Goal: Find specific page/section: Find specific page/section

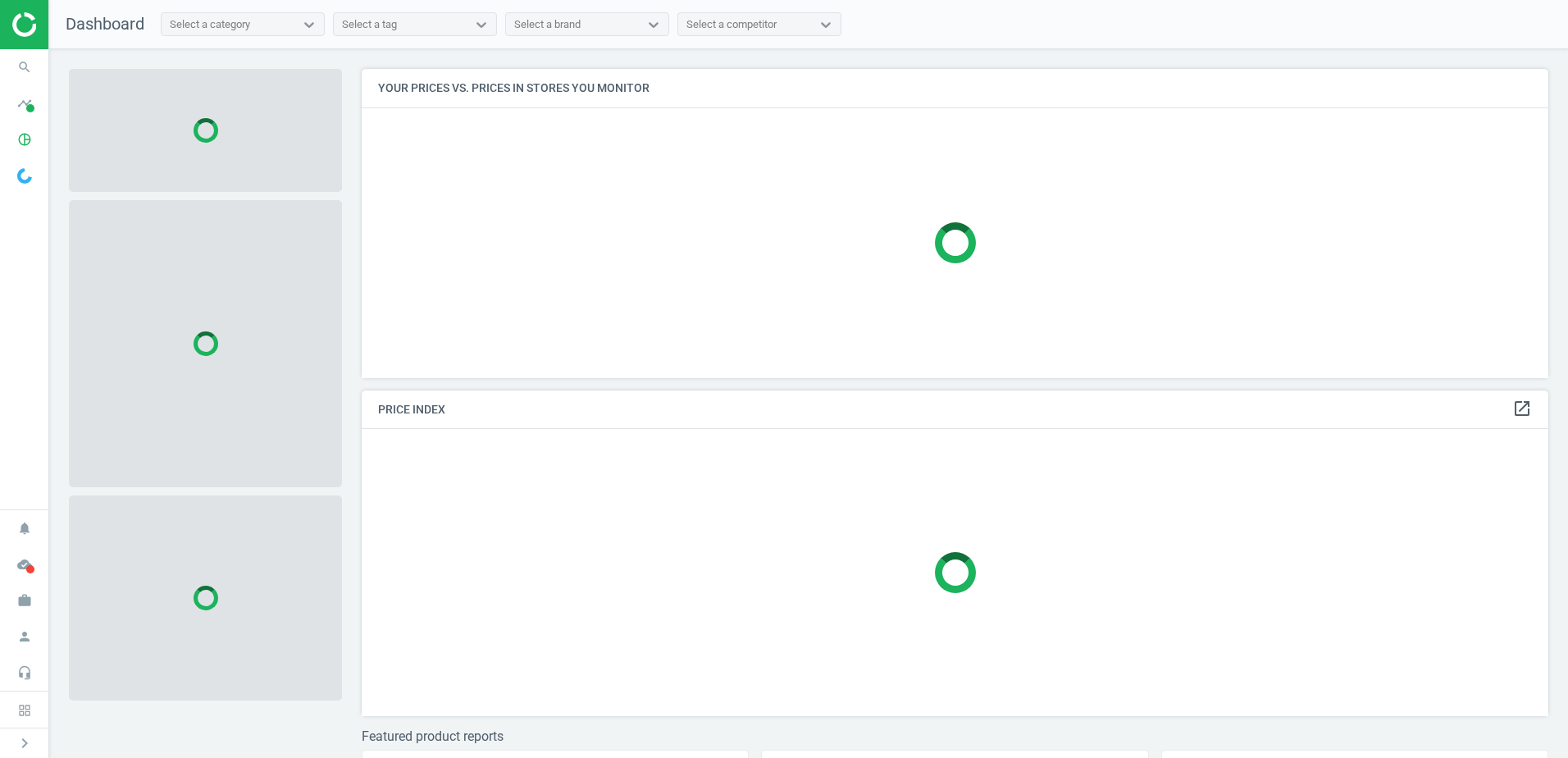
scroll to position [334, 1199]
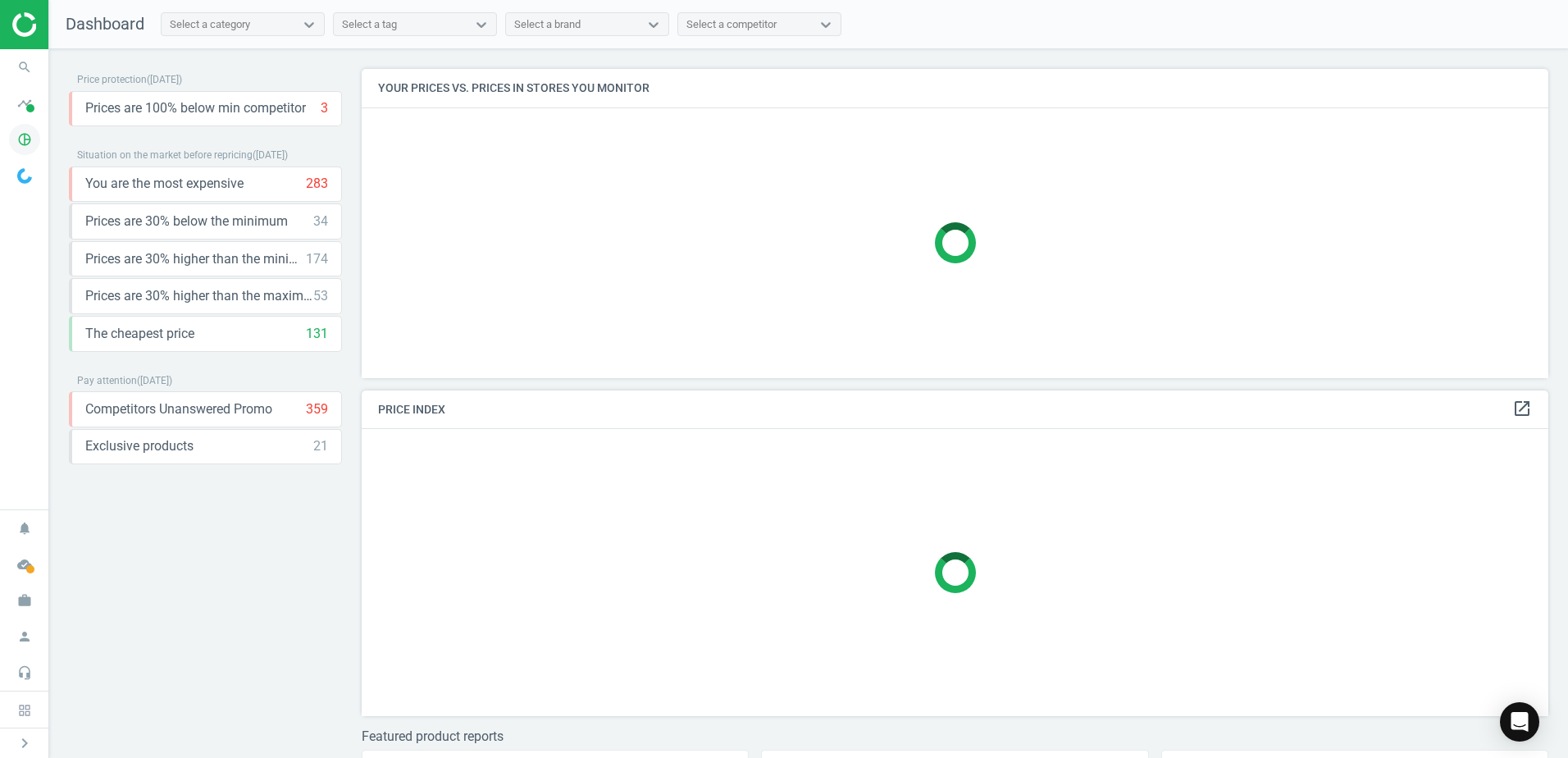
click at [14, 138] on icon "pie_chart_outlined" at bounding box center [25, 140] width 31 height 31
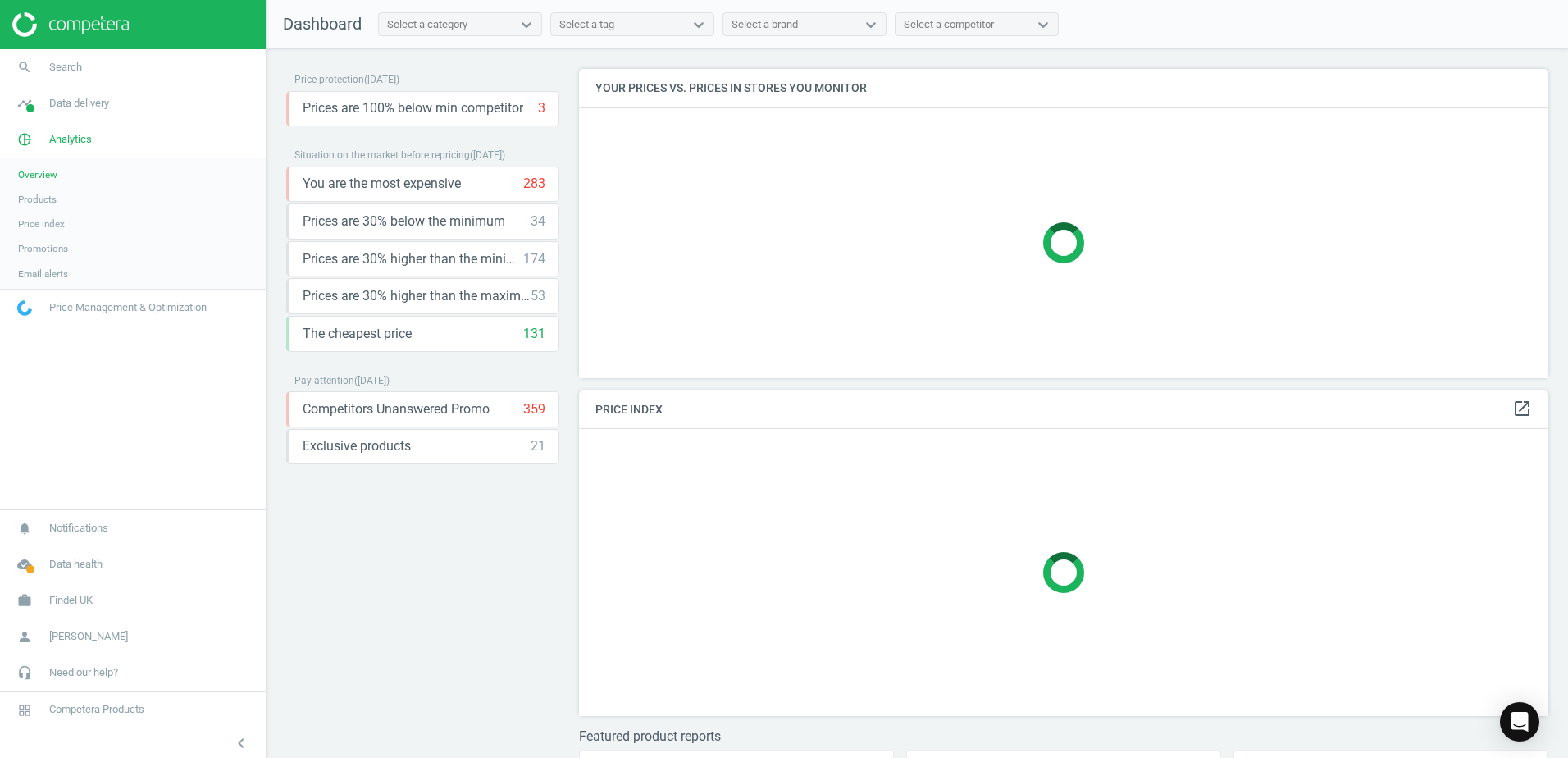
scroll to position [334, 983]
click at [39, 204] on span "Products" at bounding box center [37, 200] width 39 height 13
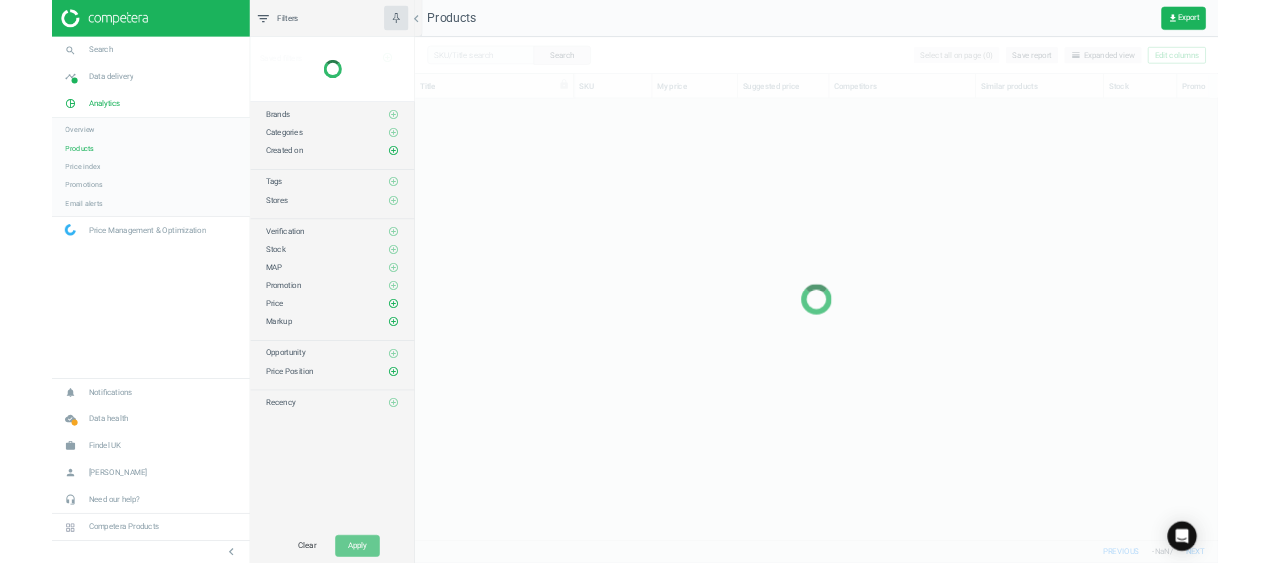
scroll to position [694, 1301]
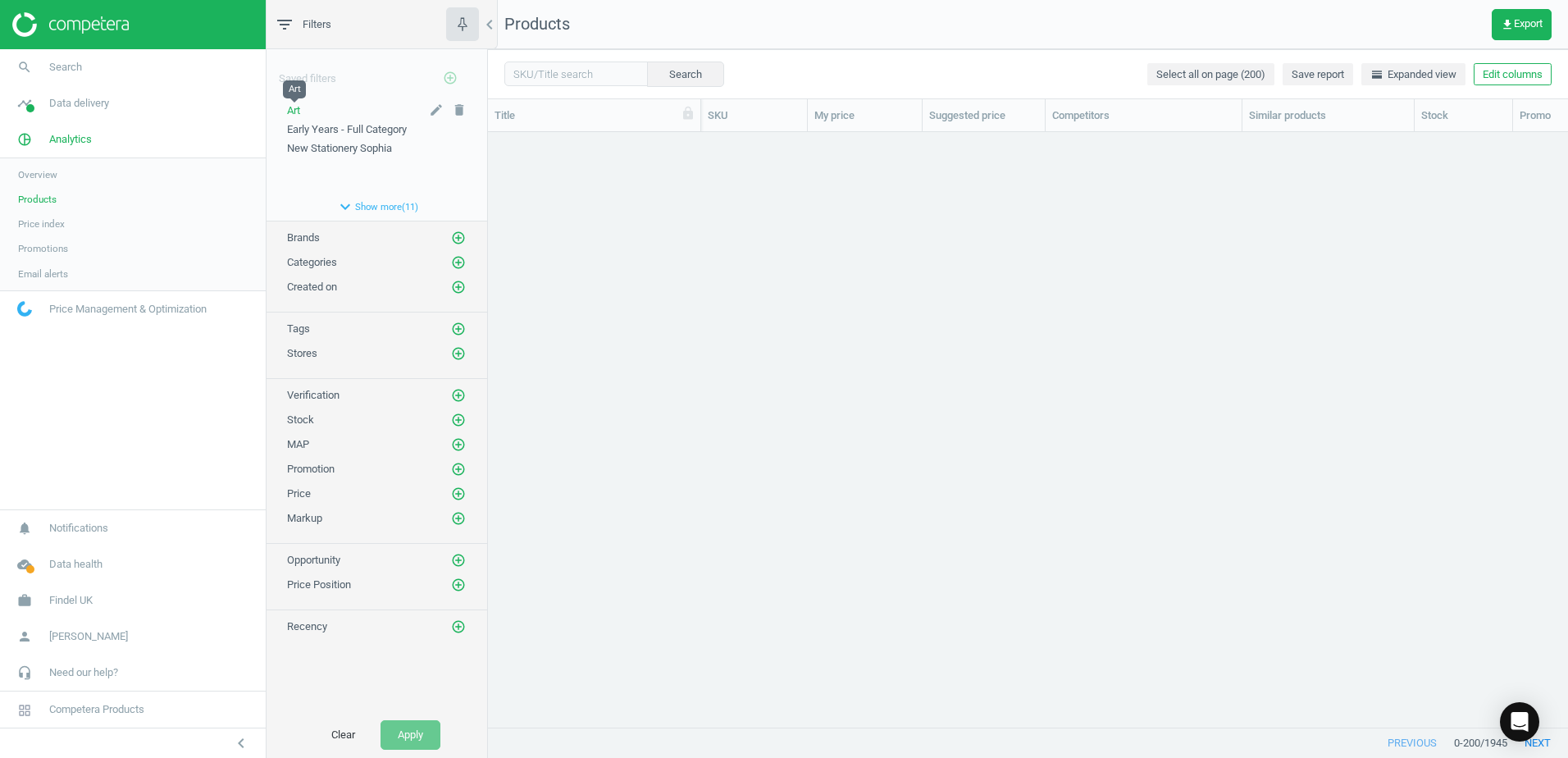
click at [297, 113] on span "Art" at bounding box center [294, 110] width 13 height 12
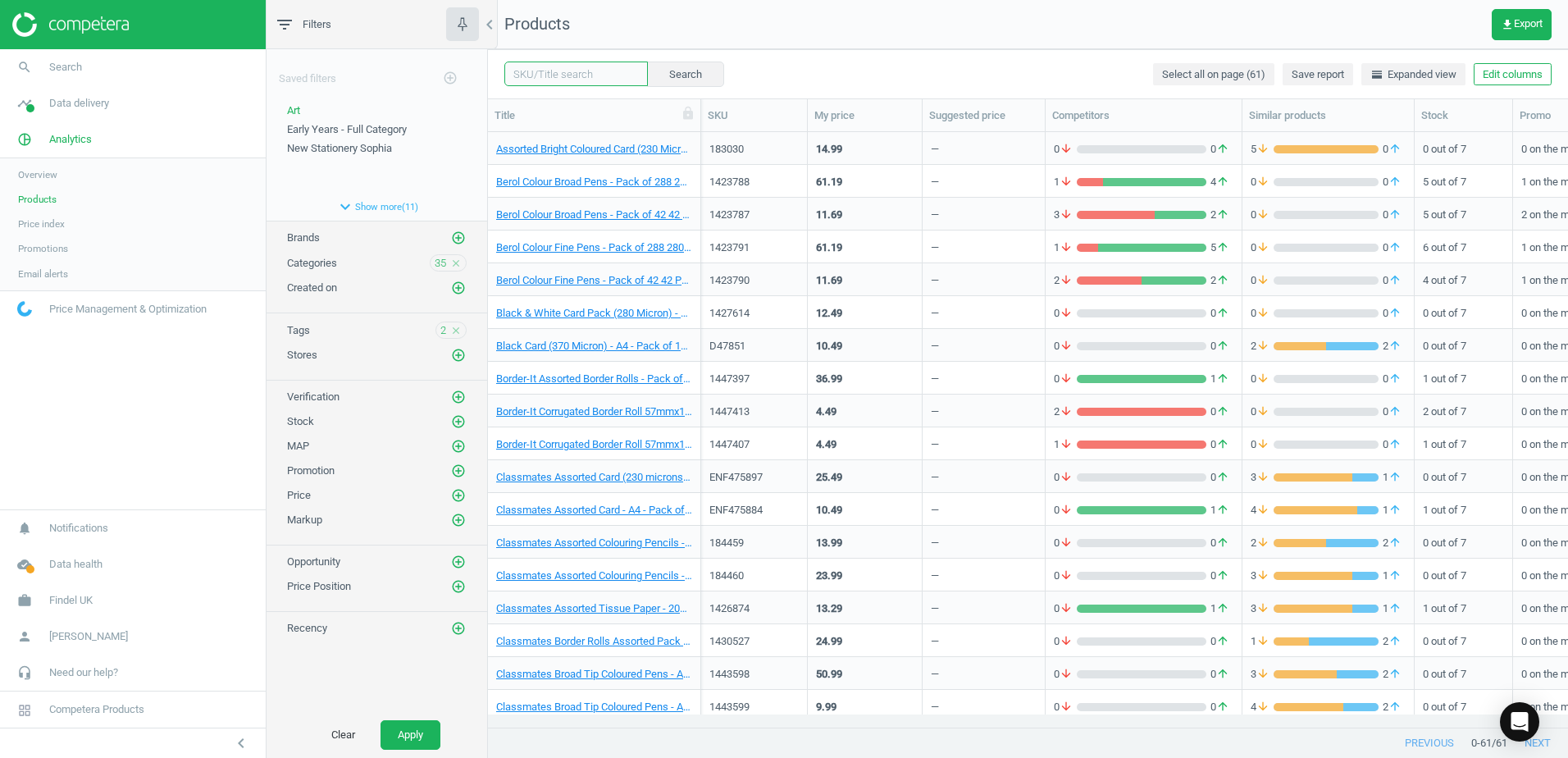
click at [543, 79] on input "text" at bounding box center [575, 74] width 144 height 25
type input "findel everyday"
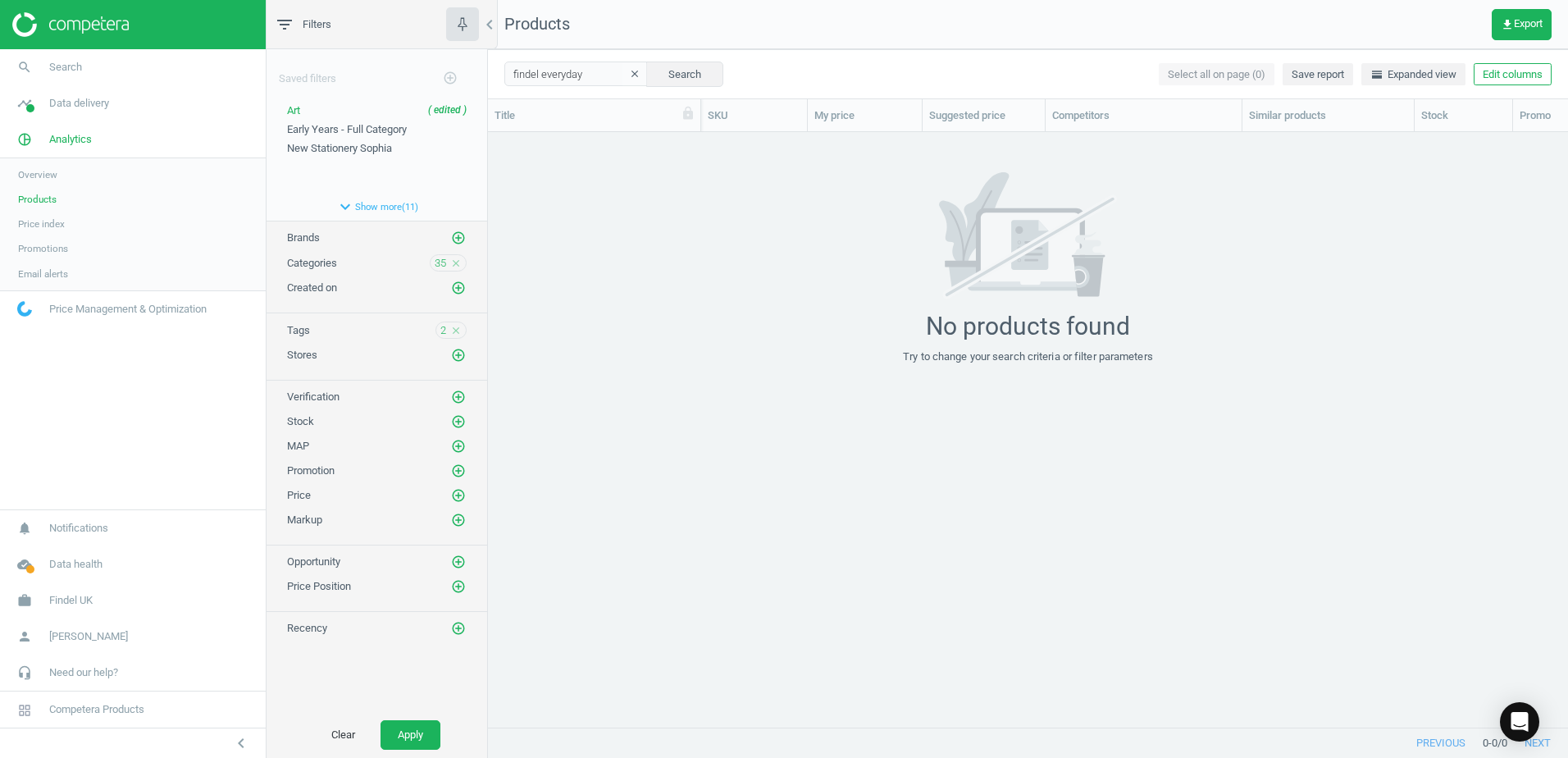
click at [629, 76] on icon "clear" at bounding box center [635, 74] width 11 height 11
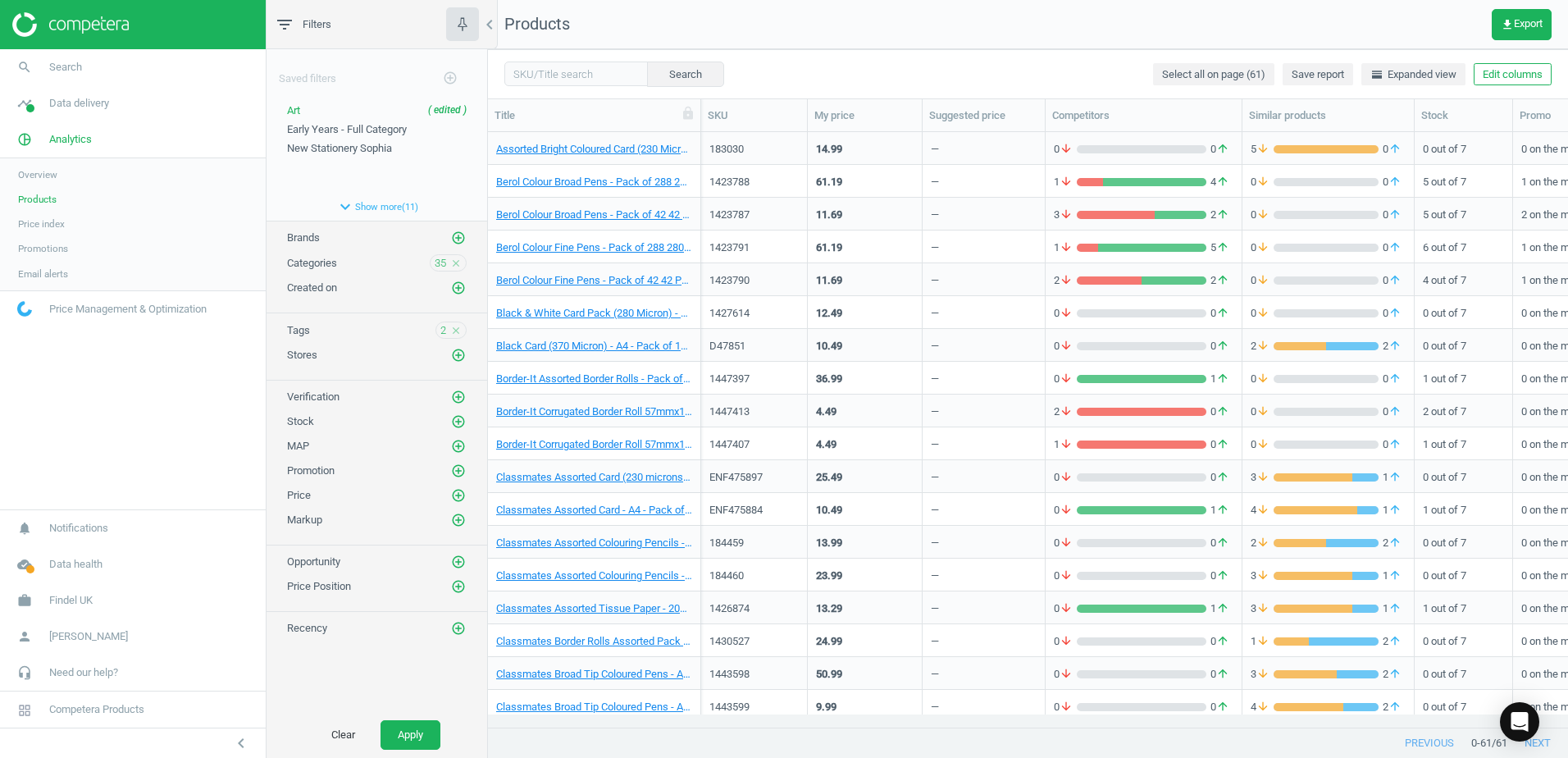
click at [456, 332] on icon "close" at bounding box center [456, 331] width 11 height 11
click at [409, 728] on button "Apply" at bounding box center [410, 735] width 60 height 30
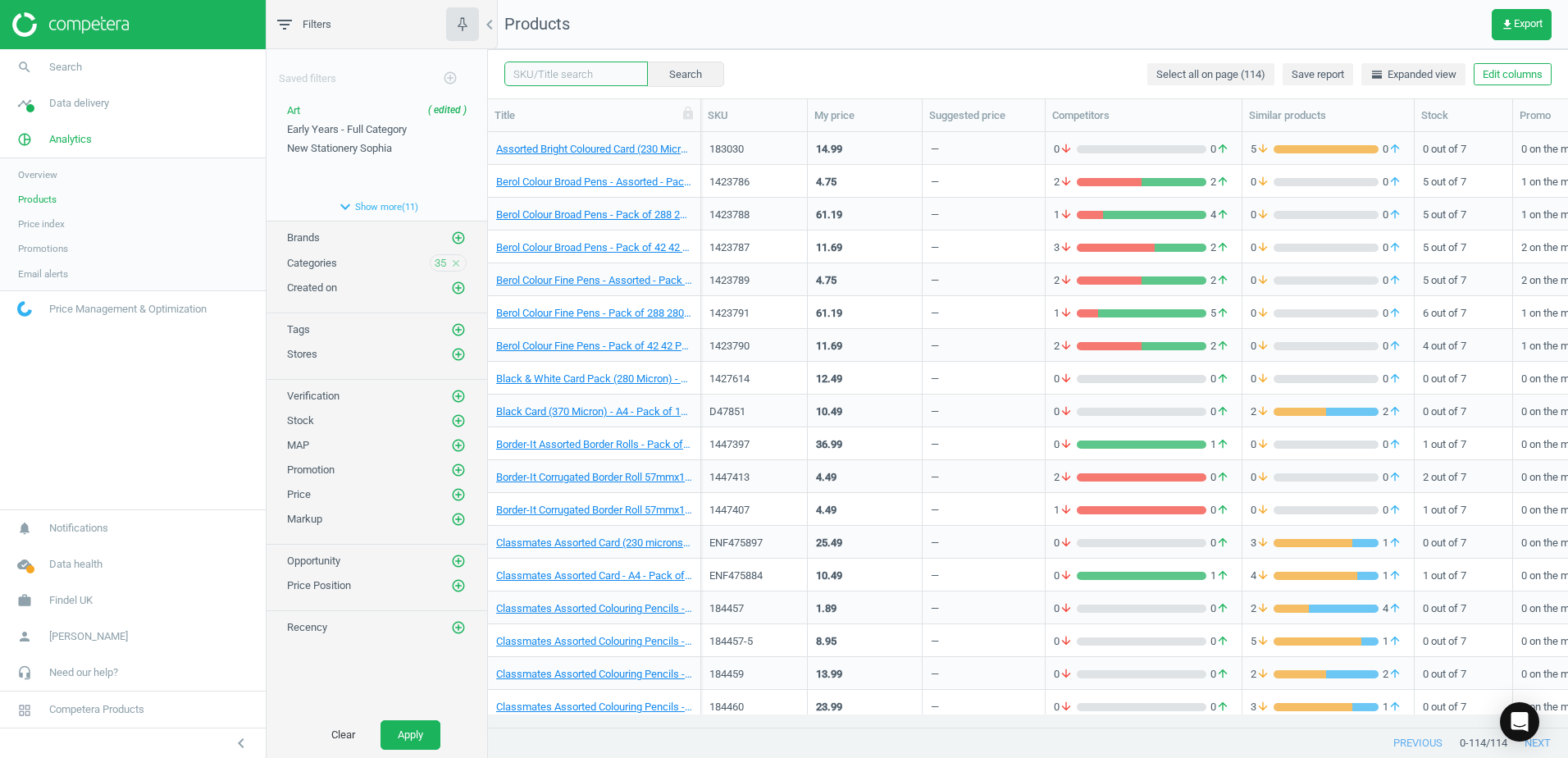
click at [578, 79] on input "text" at bounding box center [575, 74] width 144 height 25
type input "colouring pencils"
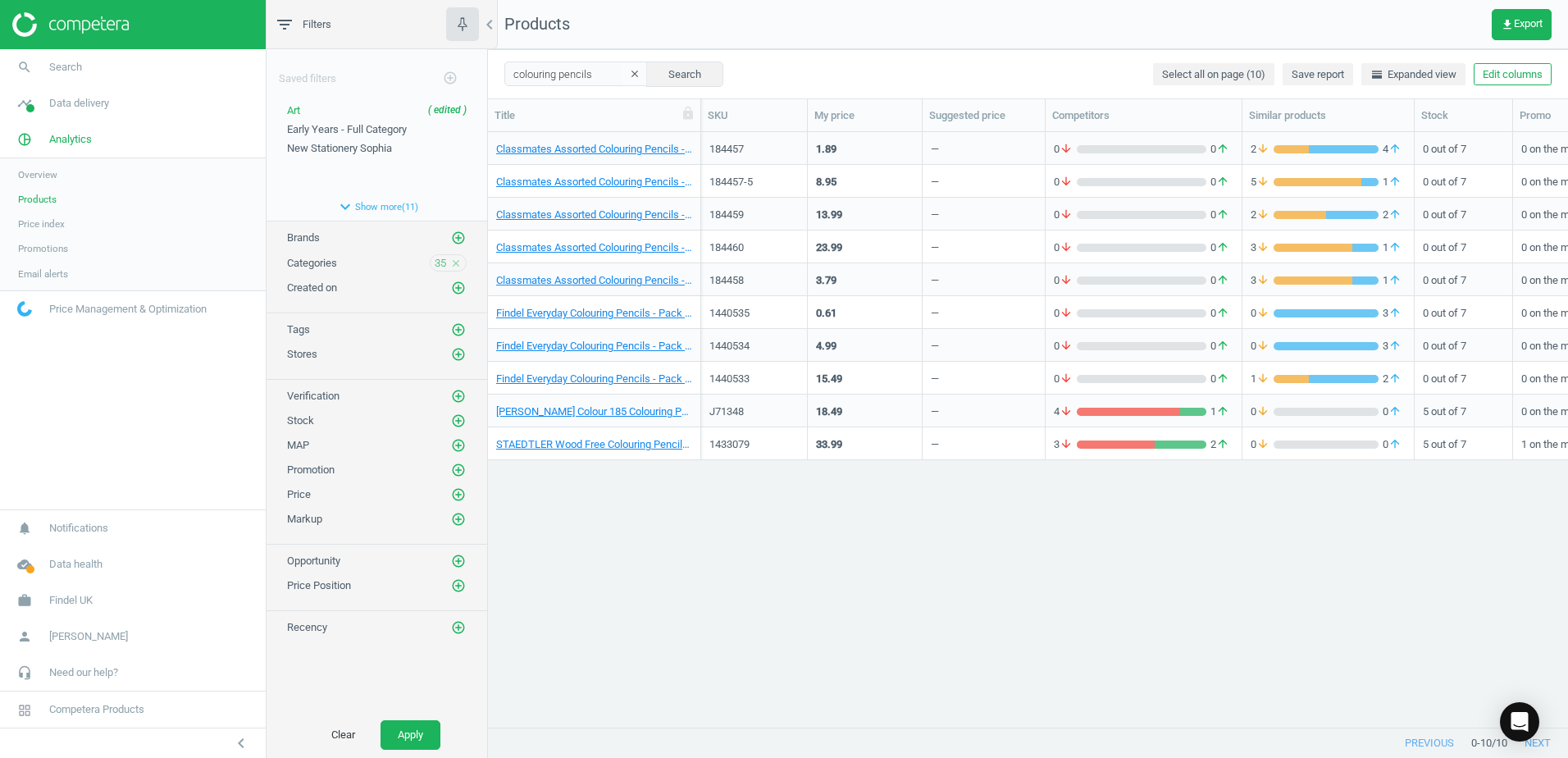
click at [697, 142] on div "Classmates Assorted Colouring Pencils - Pack of 12 12 Pack" at bounding box center [594, 149] width 213 height 33
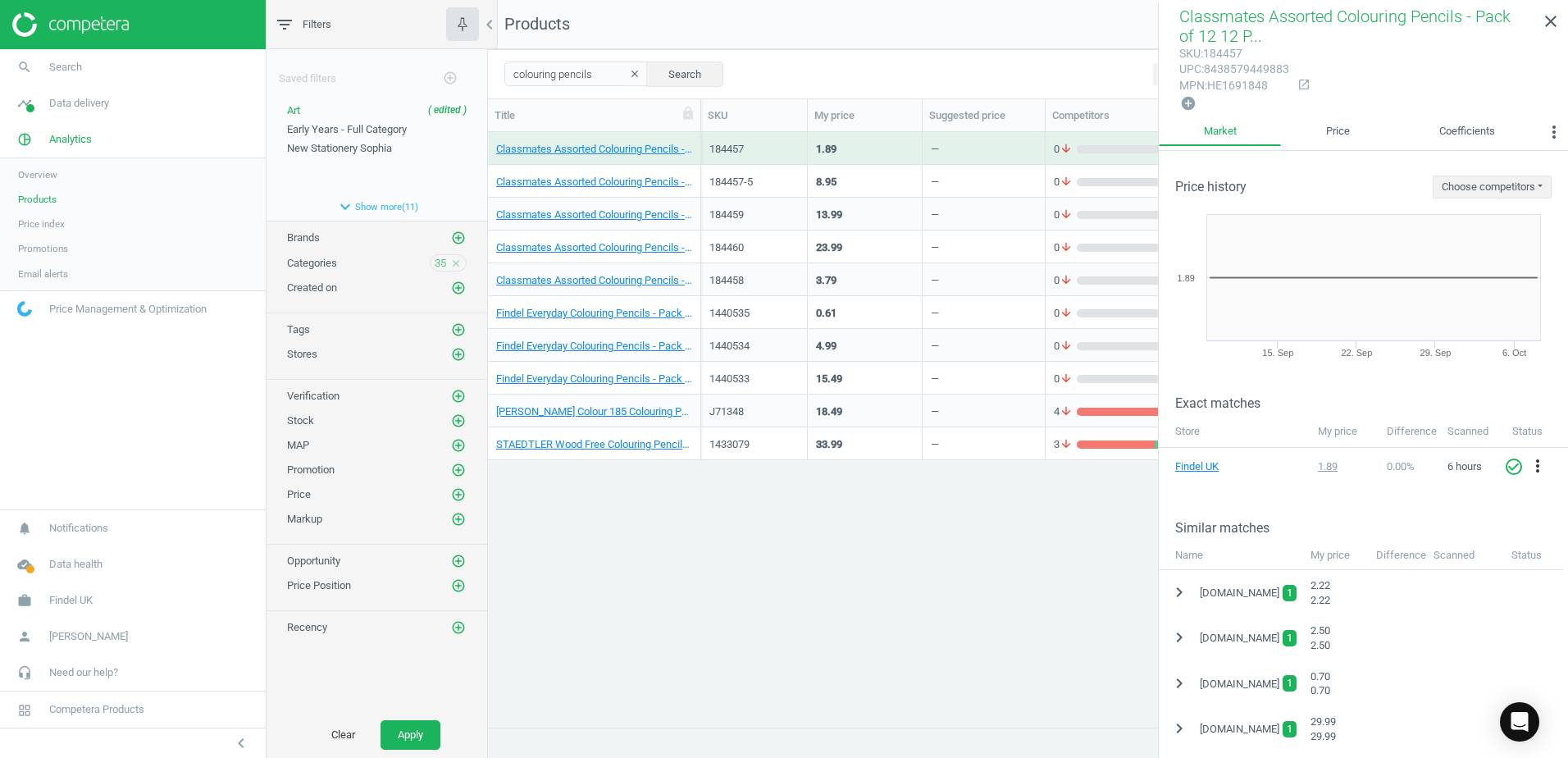
click at [695, 304] on div "Findel Everyday Colouring Pencils - Pack of 12 12 Pack" at bounding box center [594, 313] width 213 height 33
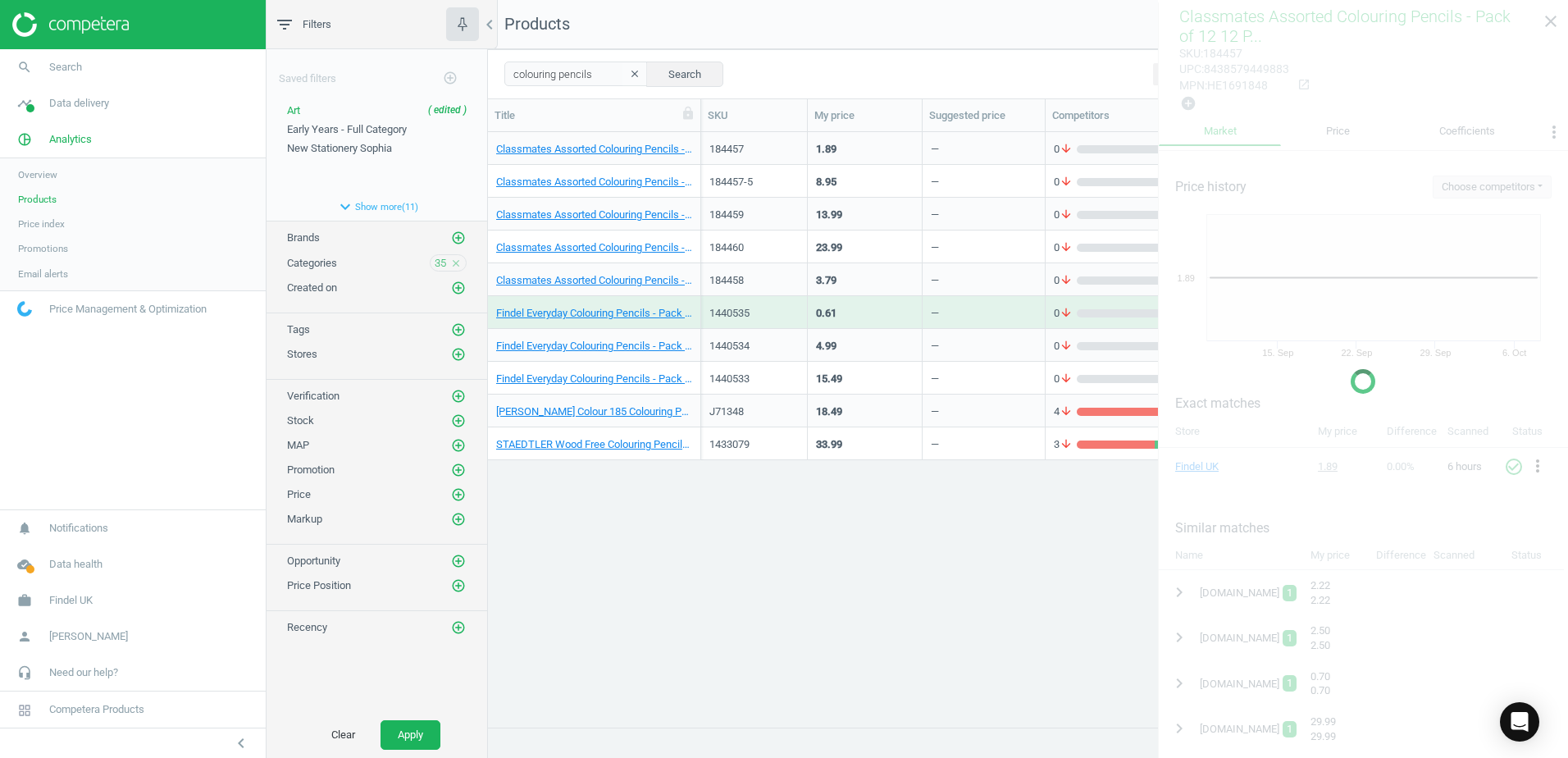
click at [695, 304] on div "Findel Everyday Colouring Pencils - Pack of 12 12 Pack" at bounding box center [594, 313] width 213 height 33
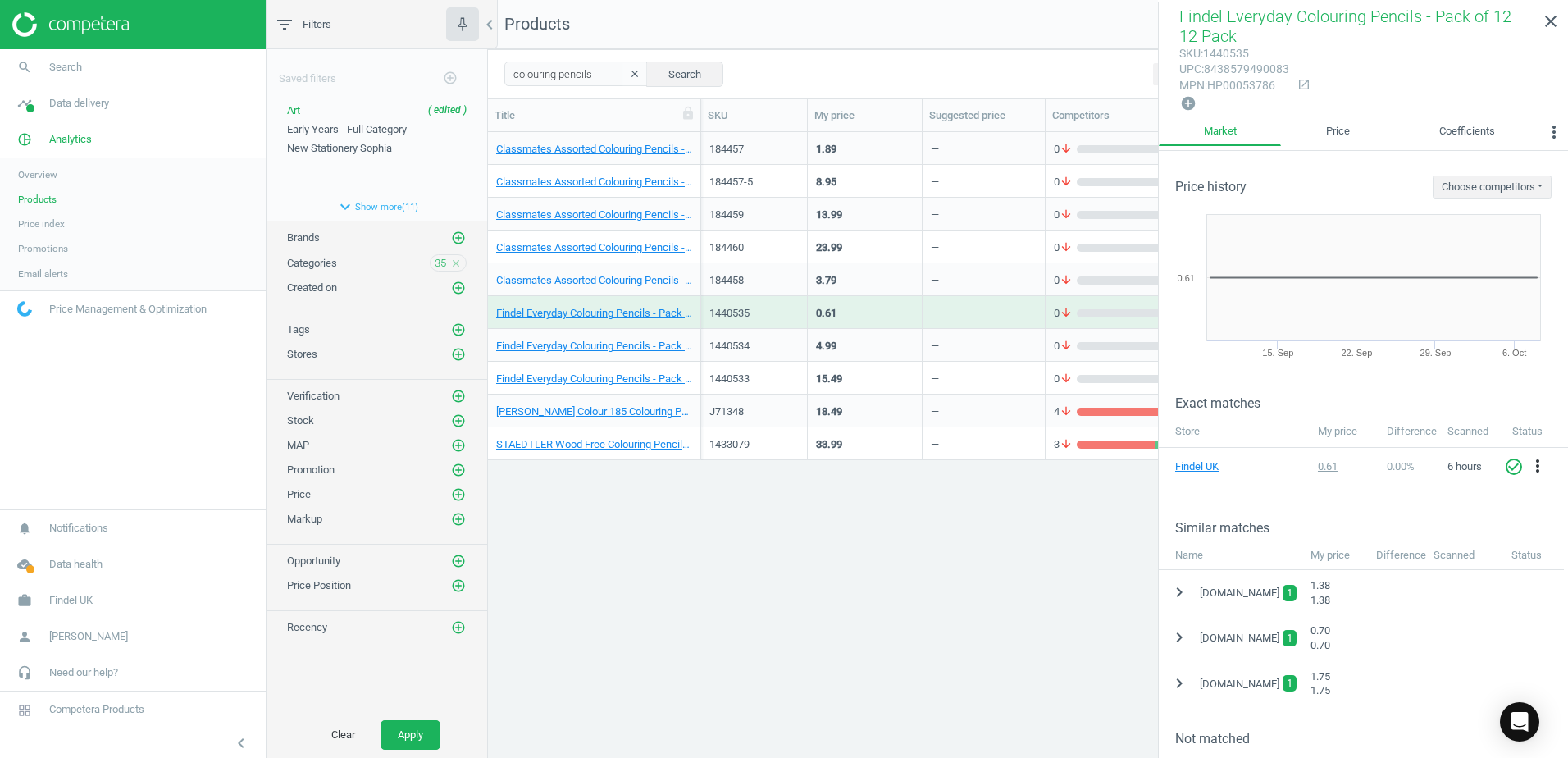
drag, startPoint x: 695, startPoint y: 304, endPoint x: 694, endPoint y: 339, distance: 35.0
click at [694, 339] on div "Findel Everyday Colouring Pencils - Pack of 144 144 Pack" at bounding box center [594, 346] width 213 height 33
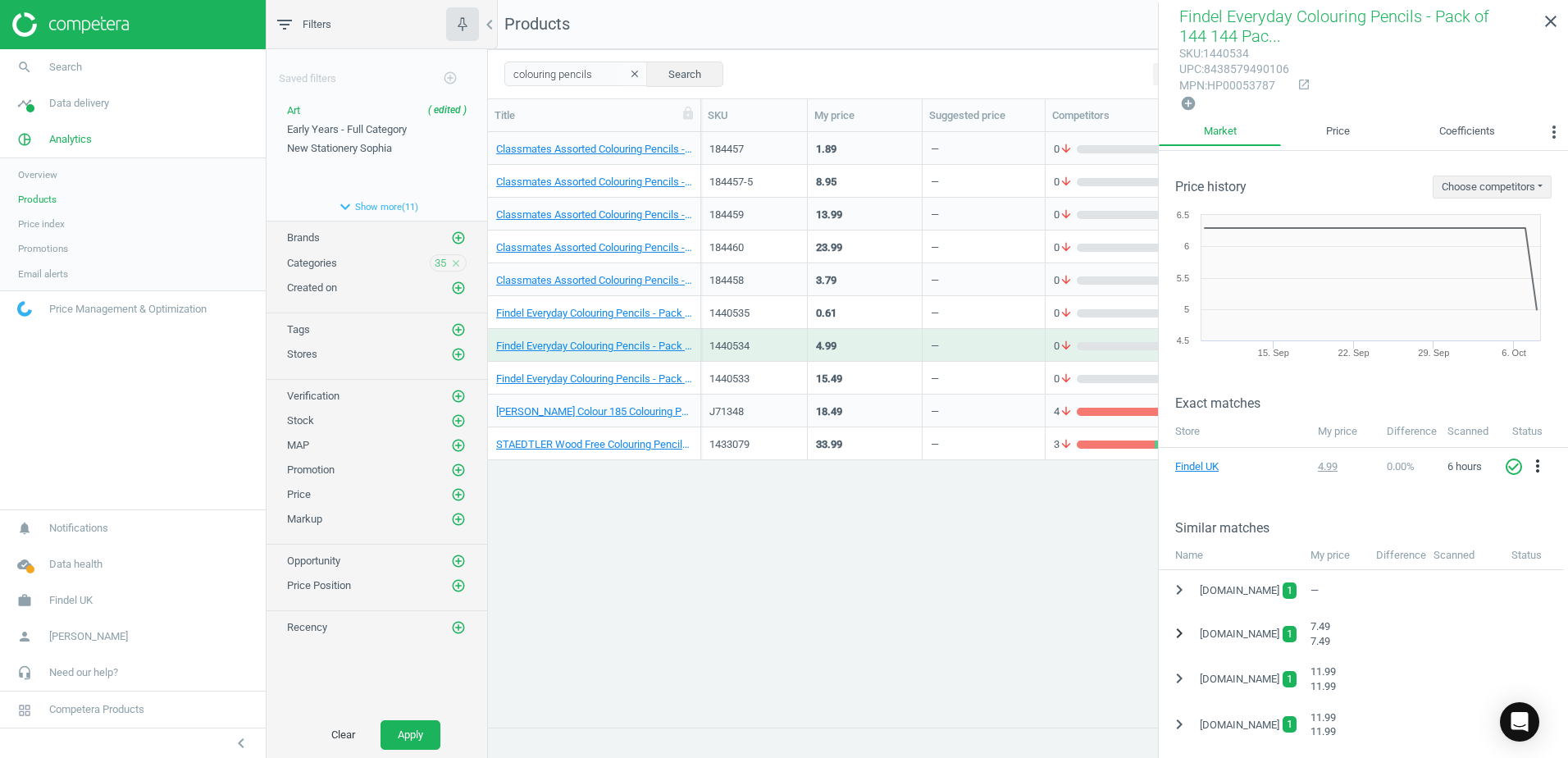
click at [1181, 633] on icon "chevron_right" at bounding box center [1179, 633] width 20 height 20
click at [1547, 672] on icon "more_vert" at bounding box center [1545, 675] width 20 height 20
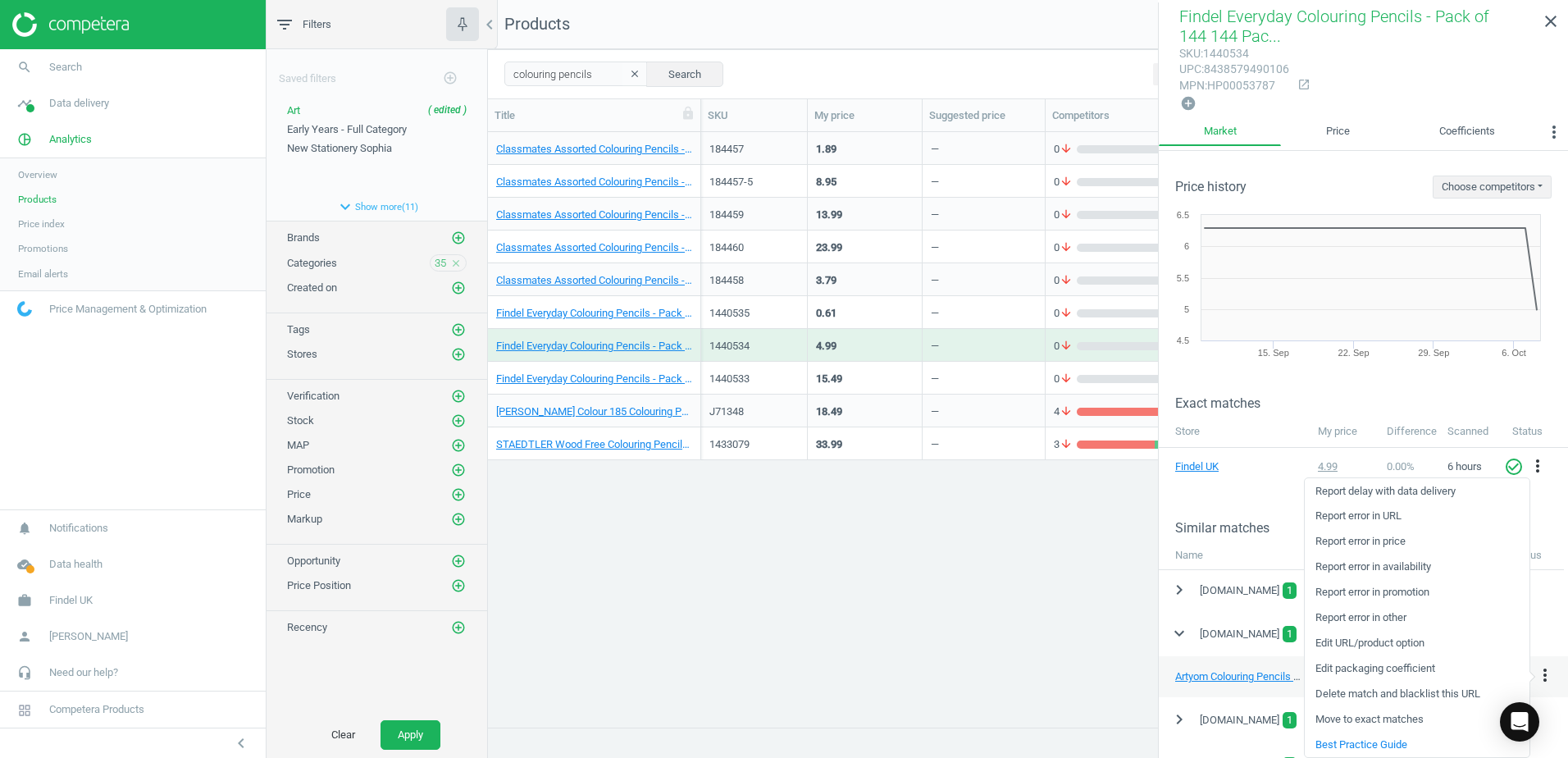
click at [1429, 669] on link "Edit packaging coefficient" at bounding box center [1417, 668] width 225 height 25
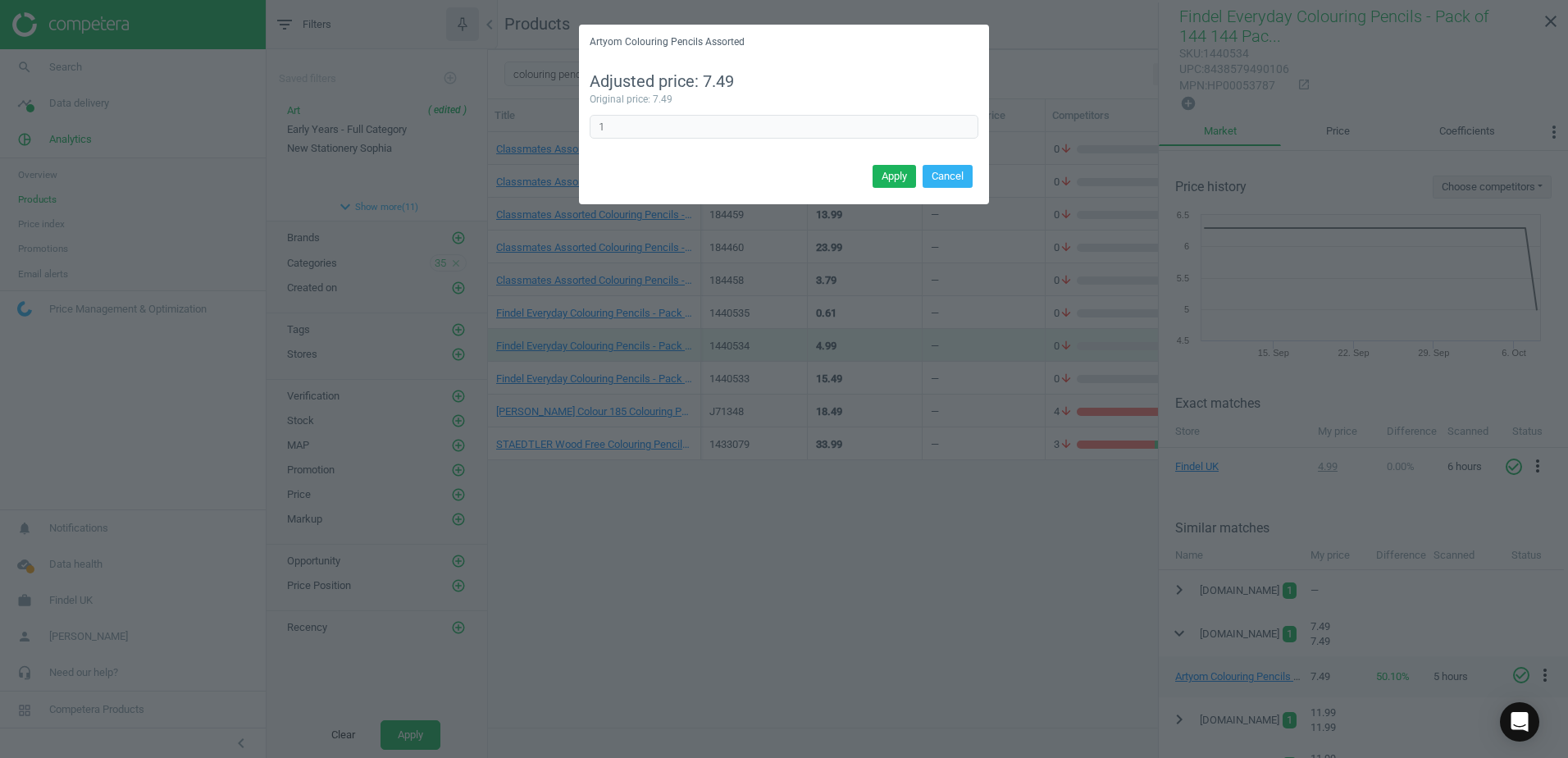
click at [1108, 602] on div "Artyom Colouring Pencils Assorted Adjusted price: 7.49 Original price: 7.49 1 E…" at bounding box center [784, 379] width 1568 height 758
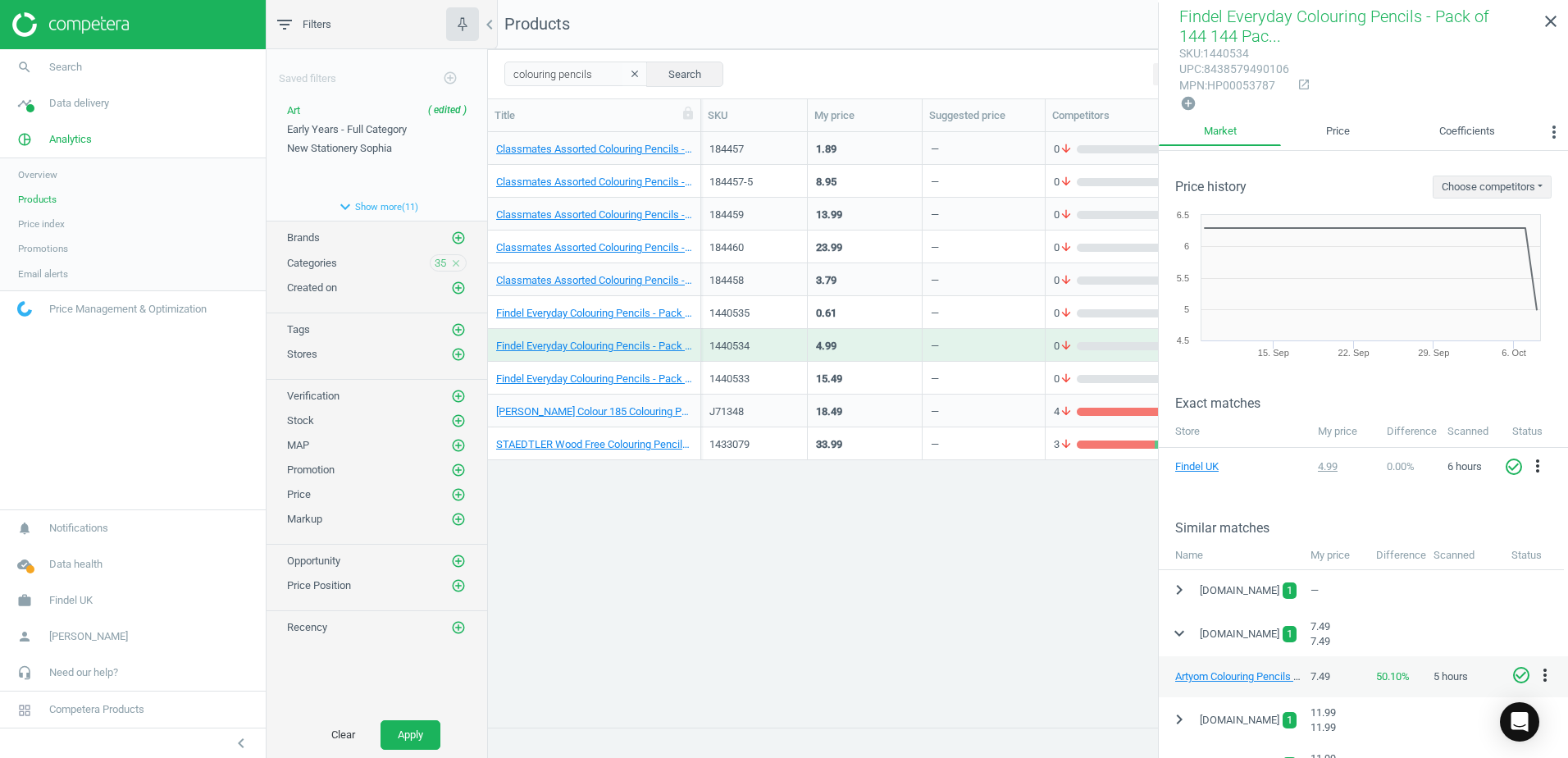
click at [695, 370] on div "Findel Everyday Colouring Pencils - Pack of 288 288 Pack" at bounding box center [594, 378] width 213 height 33
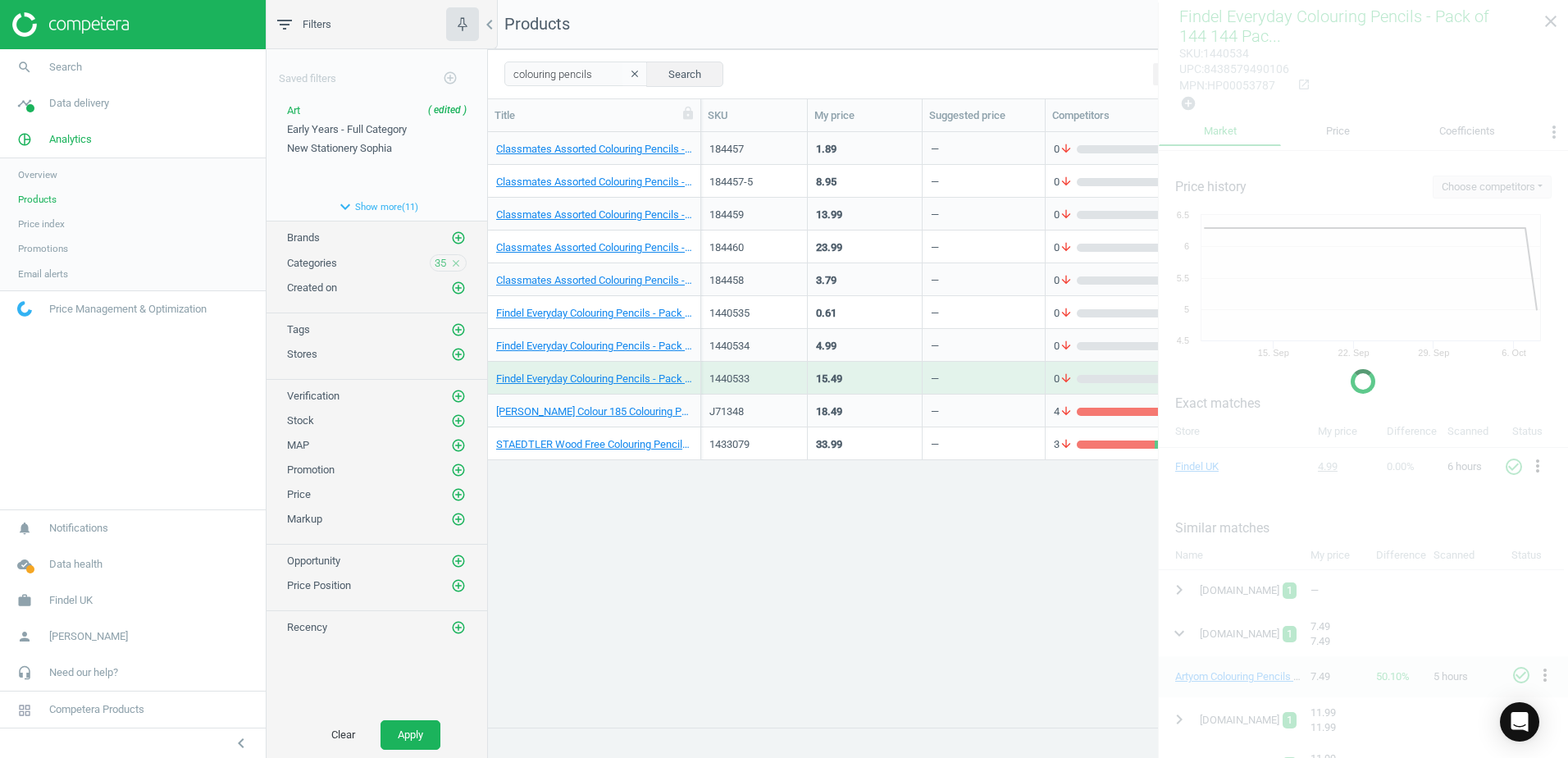
click at [695, 370] on div "Findel Everyday Colouring Pencils - Pack of 288 288 Pack" at bounding box center [594, 378] width 213 height 33
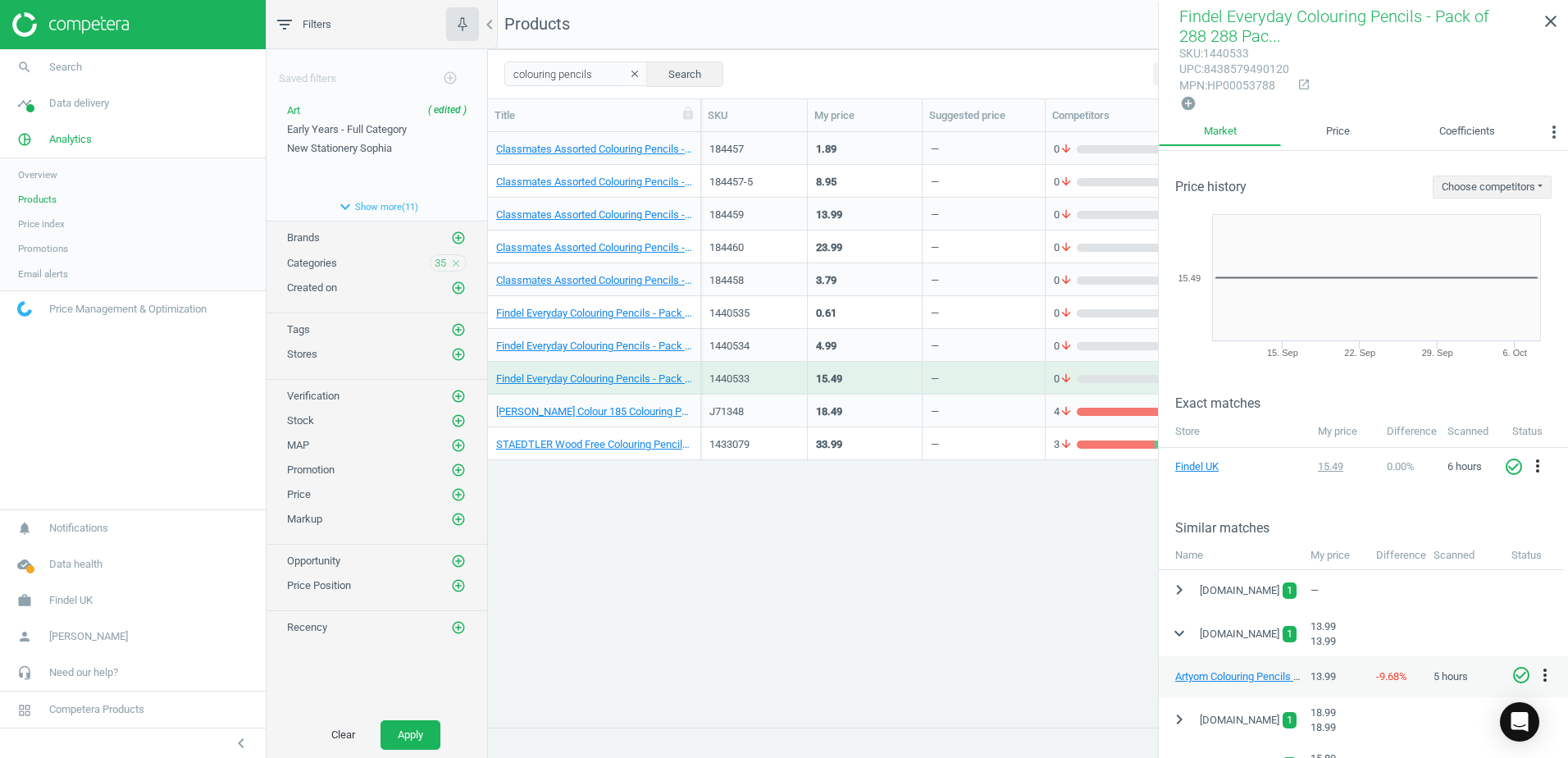
click at [695, 339] on div "Findel Everyday Colouring Pencils - Pack of 144 144 Pack" at bounding box center [594, 346] width 213 height 33
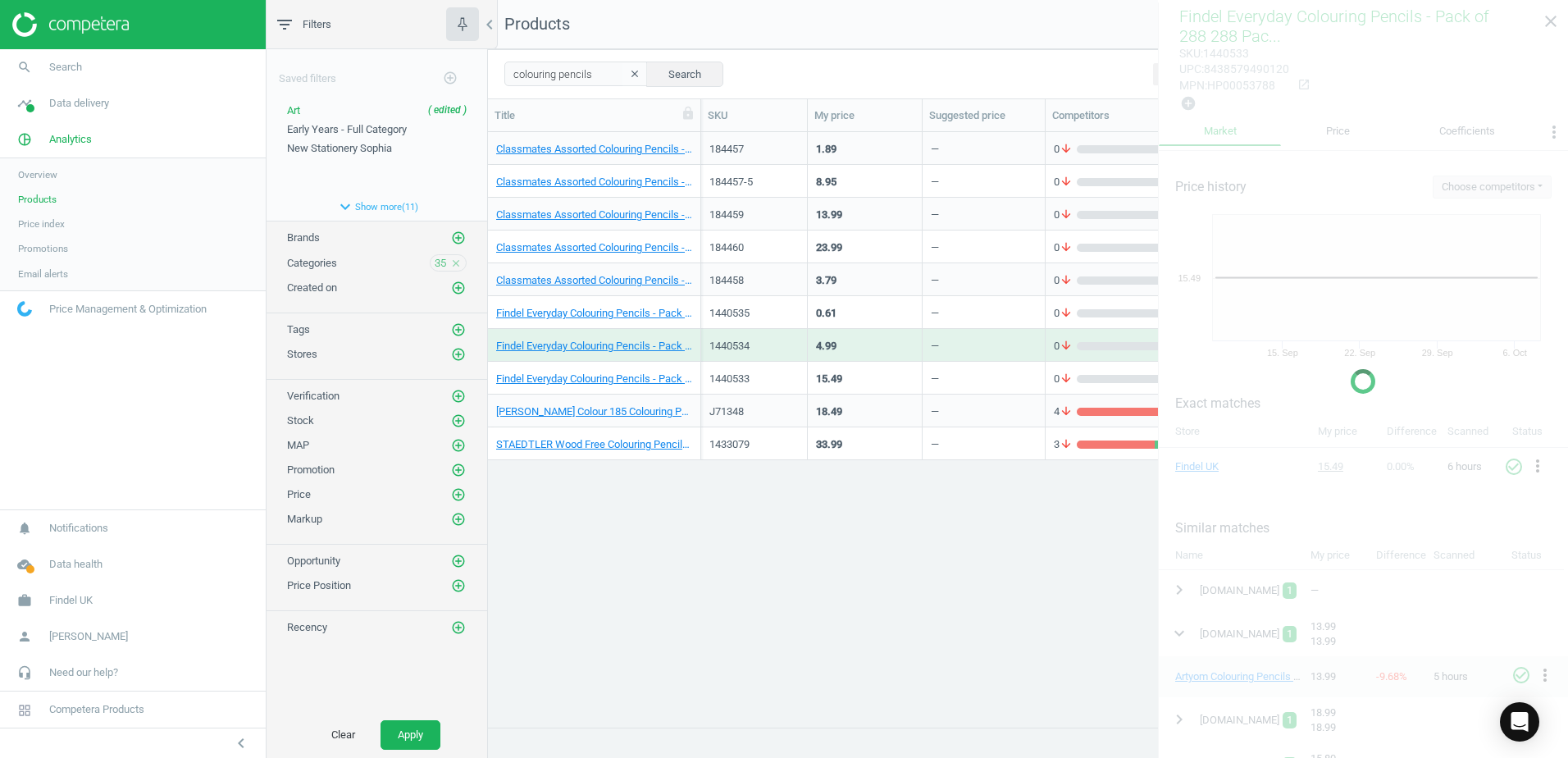
click at [695, 339] on div "Findel Everyday Colouring Pencils - Pack of 144 144 Pack" at bounding box center [594, 346] width 213 height 33
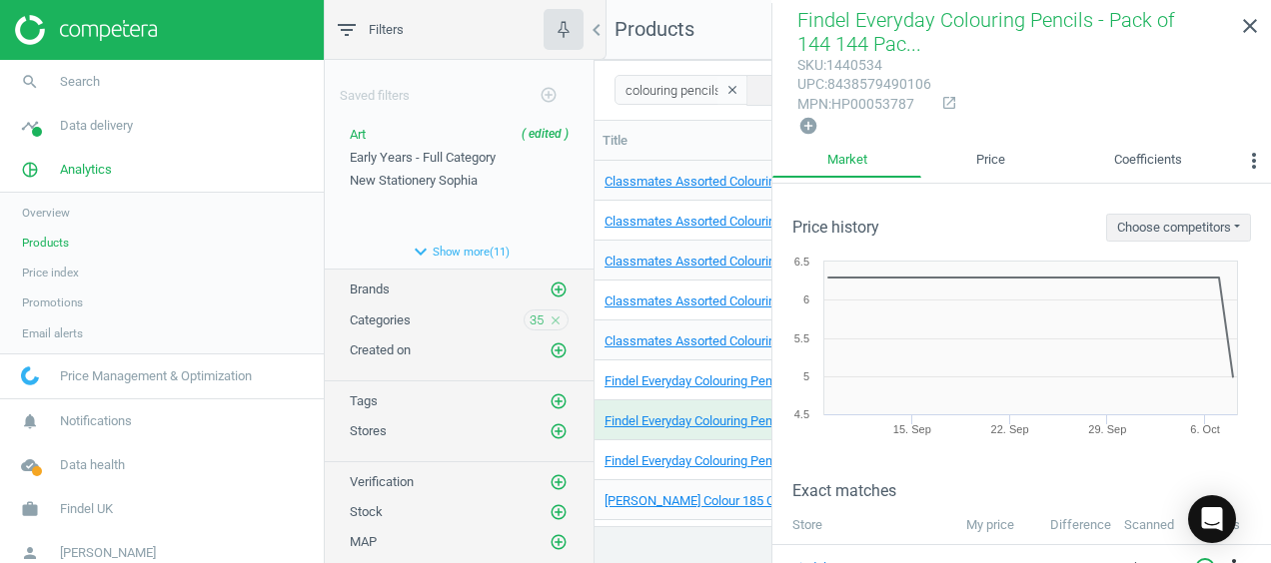
scroll to position [335, 660]
click at [725, 90] on icon "clear" at bounding box center [732, 90] width 14 height 14
click at [1248, 30] on icon "close" at bounding box center [1250, 26] width 24 height 24
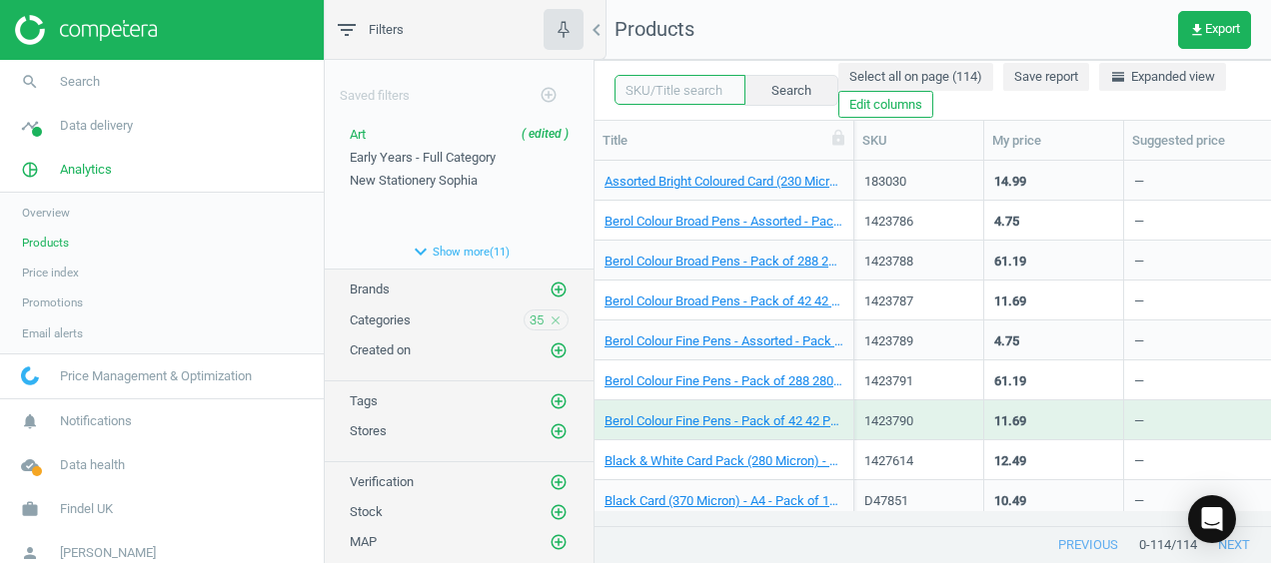
click at [657, 88] on input "text" at bounding box center [679, 90] width 131 height 30
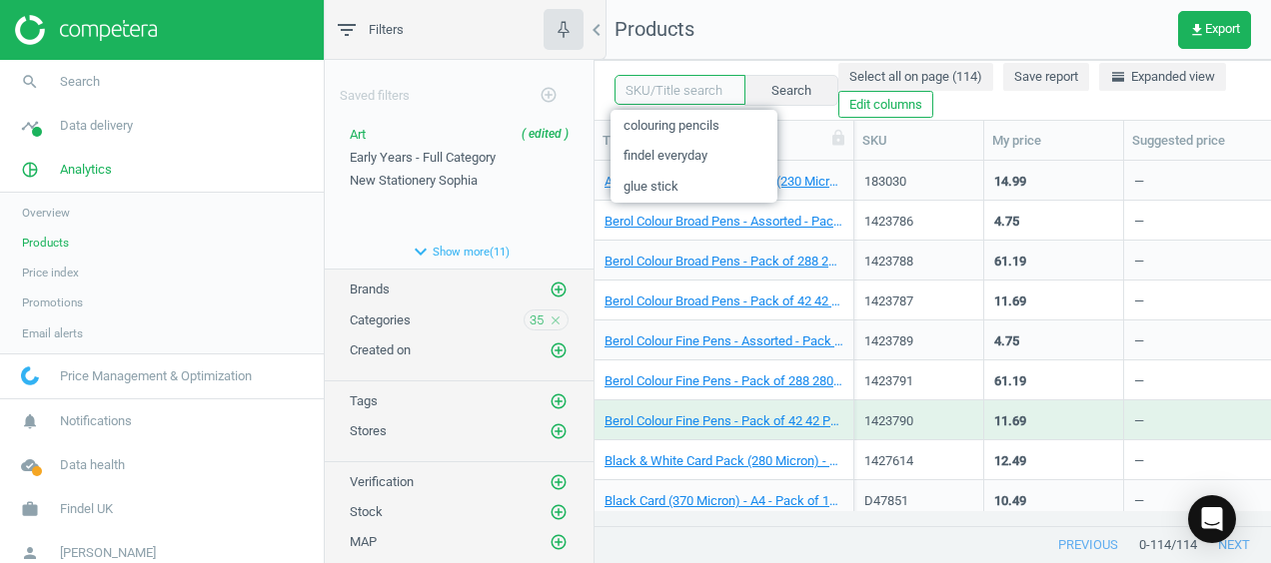
paste input "184457"
type input "184457"
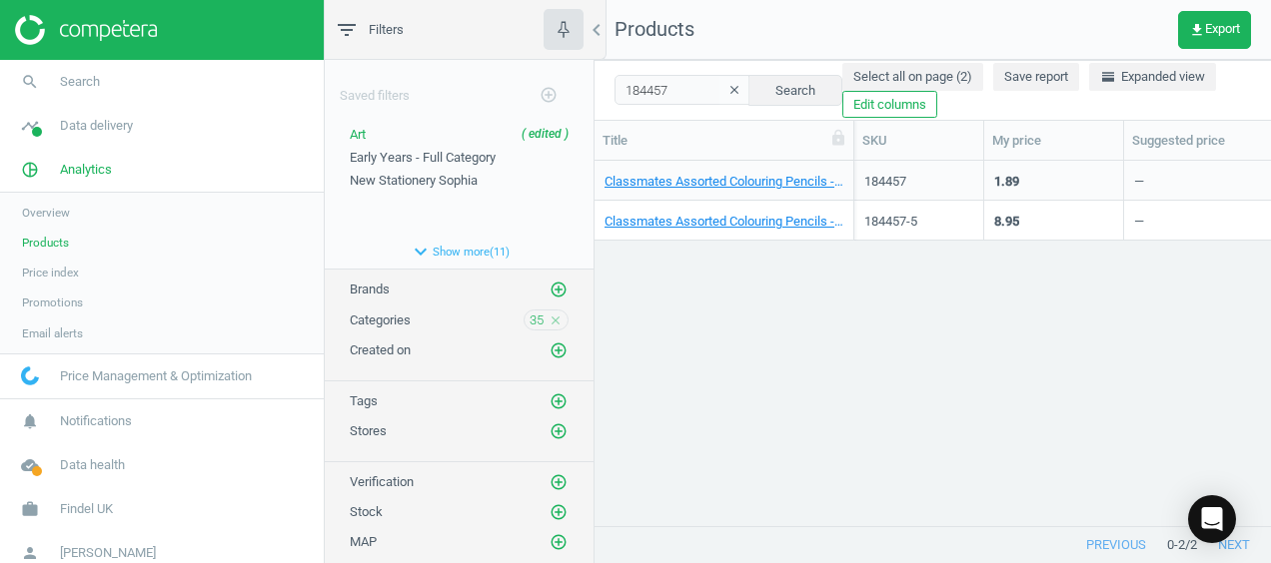
click at [848, 170] on div "Classmates Assorted Colouring Pencils - Pack of 12 12 Pack" at bounding box center [724, 181] width 260 height 40
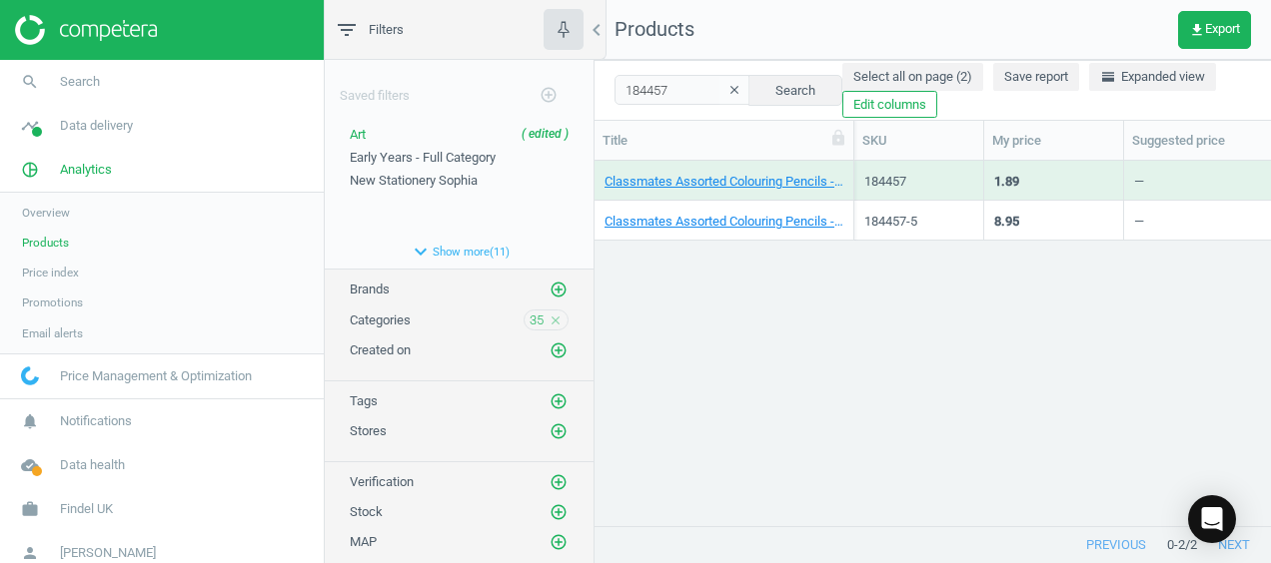
click at [848, 170] on div "Classmates Assorted Colouring Pencils - Pack of 12 12 Pack" at bounding box center [724, 181] width 260 height 40
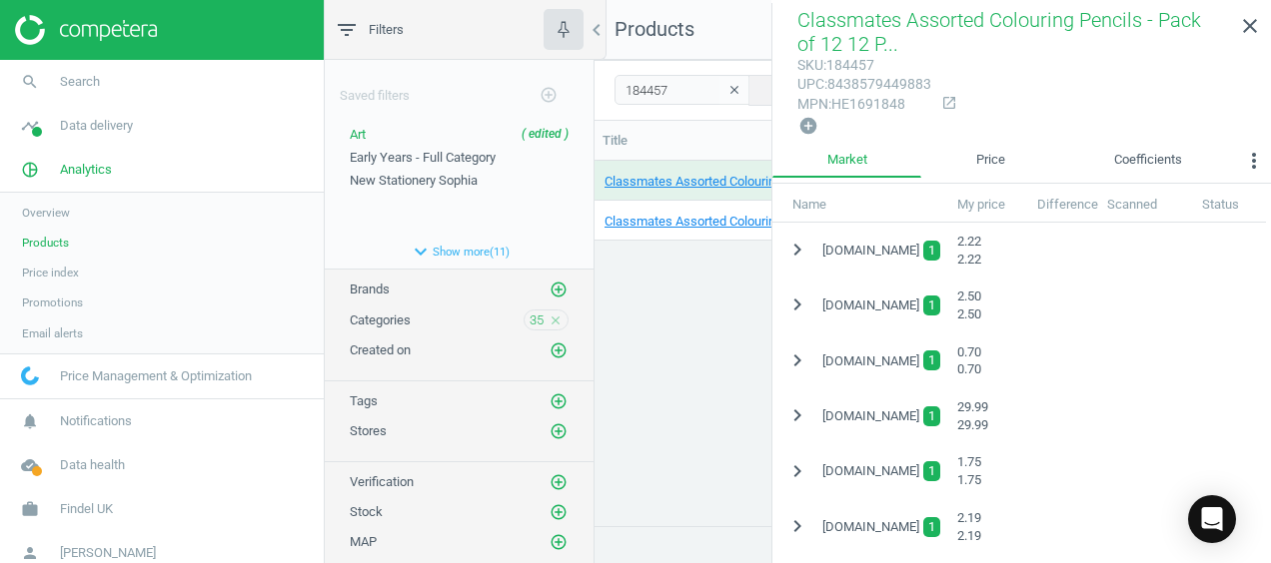
scroll to position [499, 0]
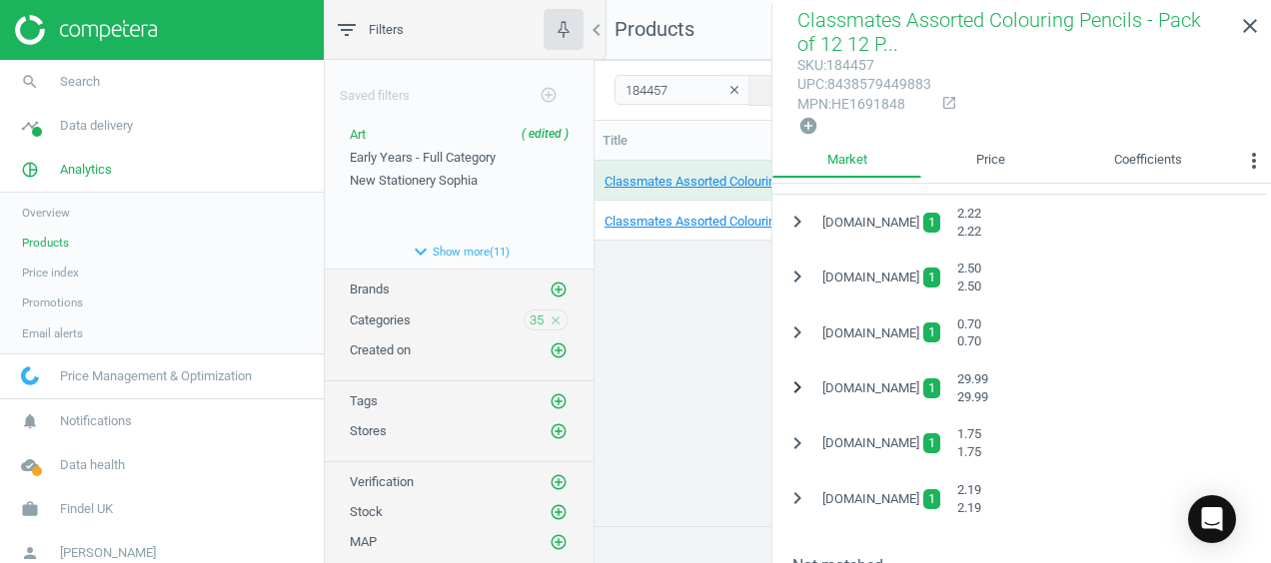
click at [800, 389] on icon "chevron_right" at bounding box center [797, 388] width 24 height 24
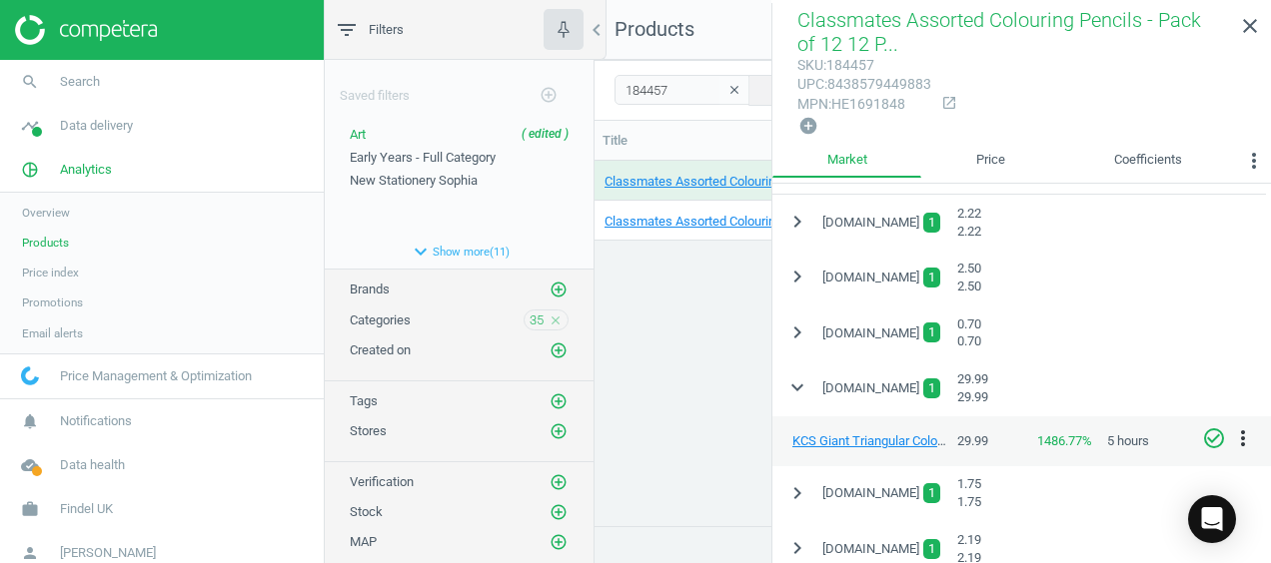
click at [713, 289] on div "Classmates Assorted Colouring Pencils - Pack of 12 12 Pack 184457 1.89 — 0 arro…" at bounding box center [932, 336] width 676 height 351
click at [718, 304] on div "Classmates Assorted Colouring Pencils - Pack of 12 12 Pack 184457 1.89 — 0 arro…" at bounding box center [932, 336] width 676 height 351
click at [1249, 28] on icon "close" at bounding box center [1250, 26] width 24 height 24
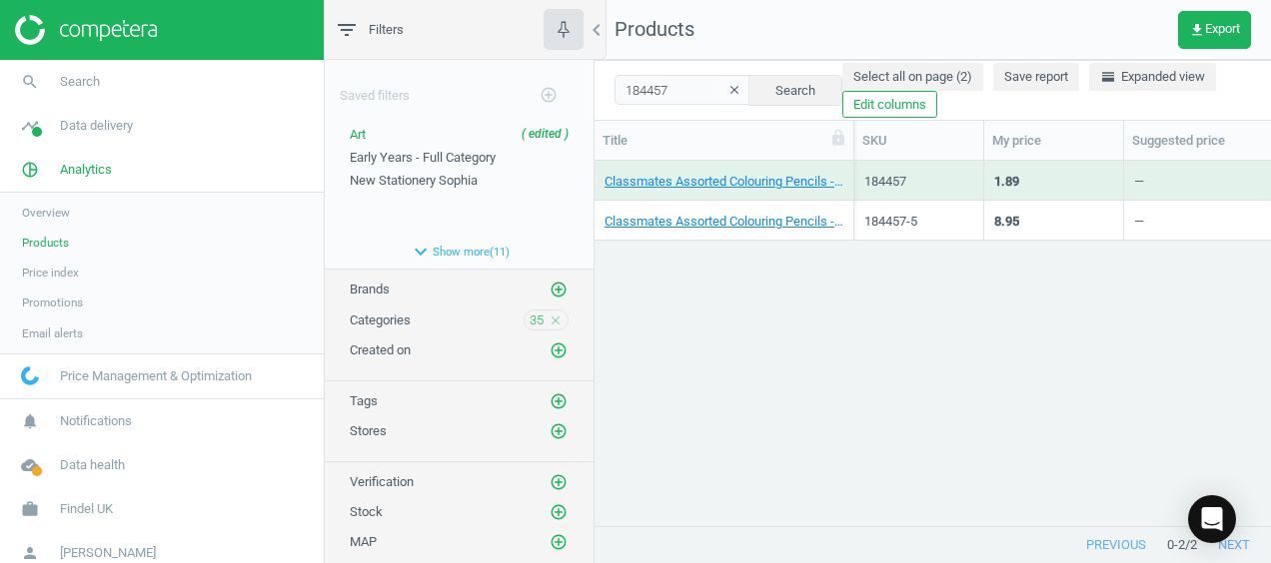
click at [847, 213] on div "Classmates Assorted Colouring Pencils - Pack of 12 60 Pack" at bounding box center [724, 221] width 260 height 40
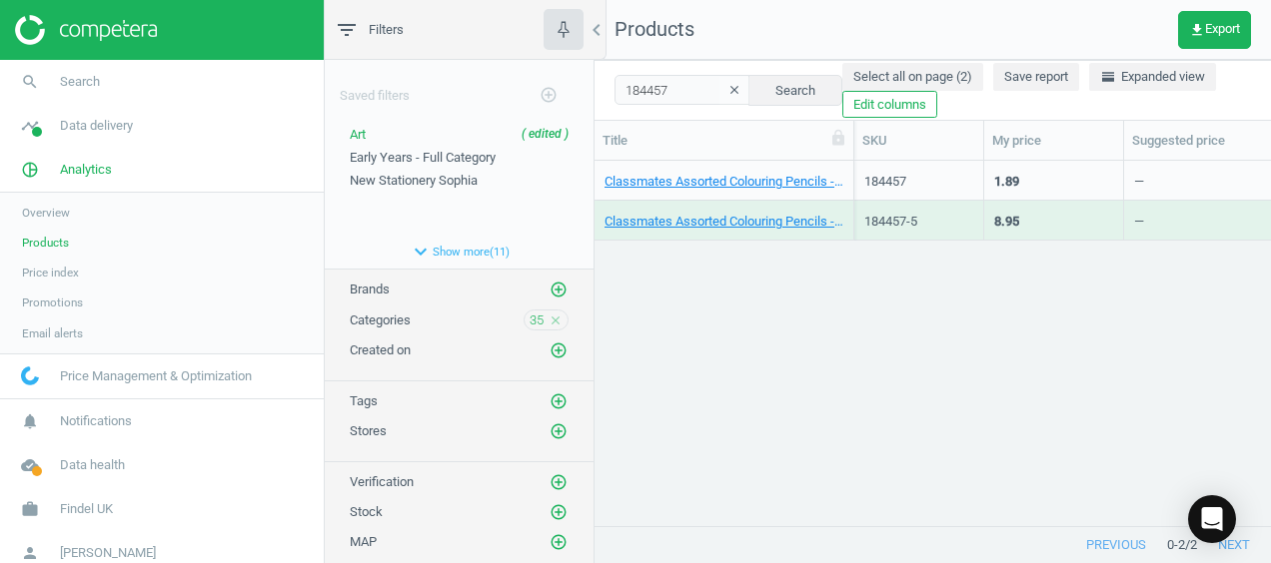
click at [847, 213] on div "Classmates Assorted Colouring Pencils - Pack of 12 60 Pack" at bounding box center [724, 221] width 260 height 40
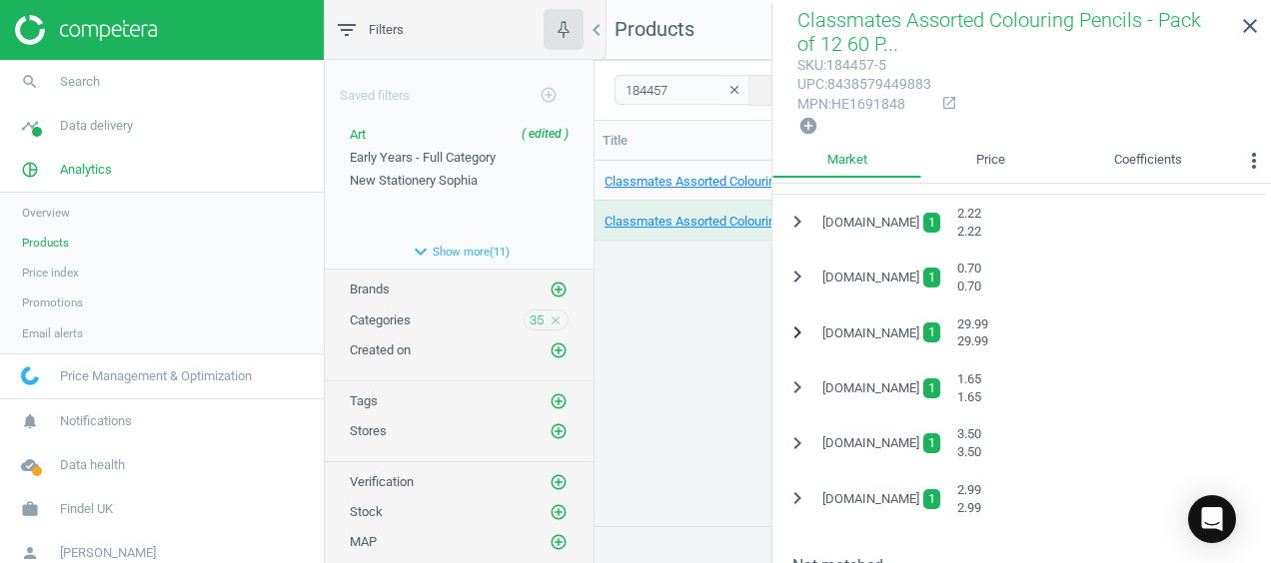
click at [802, 323] on icon "chevron_right" at bounding box center [797, 333] width 24 height 24
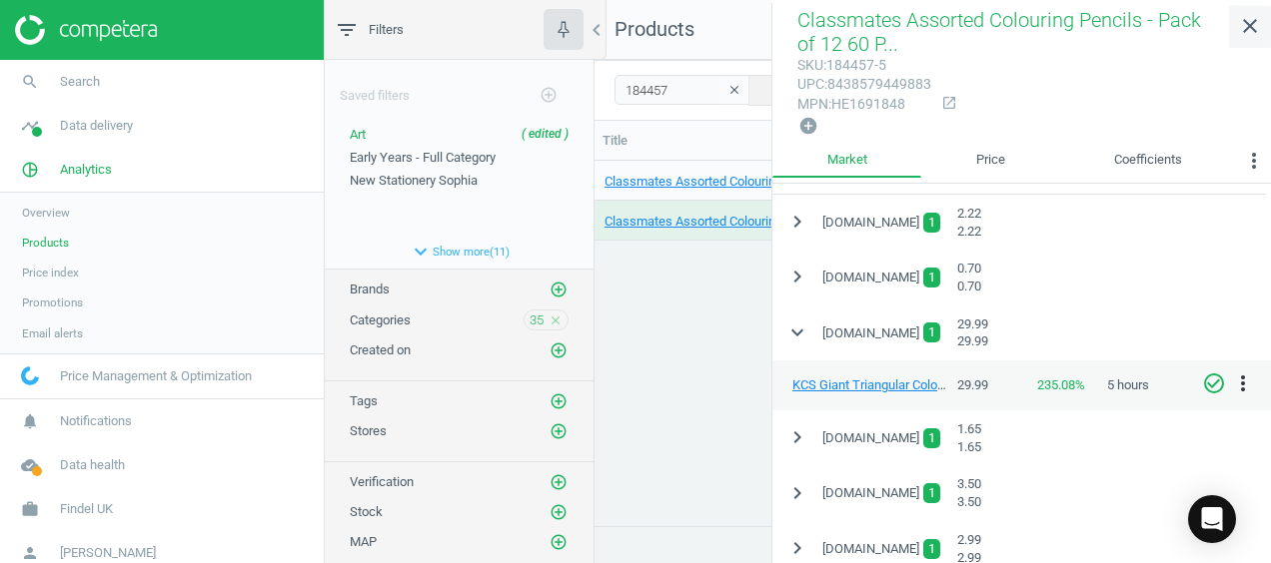
click at [1261, 33] on icon "close" at bounding box center [1250, 26] width 24 height 24
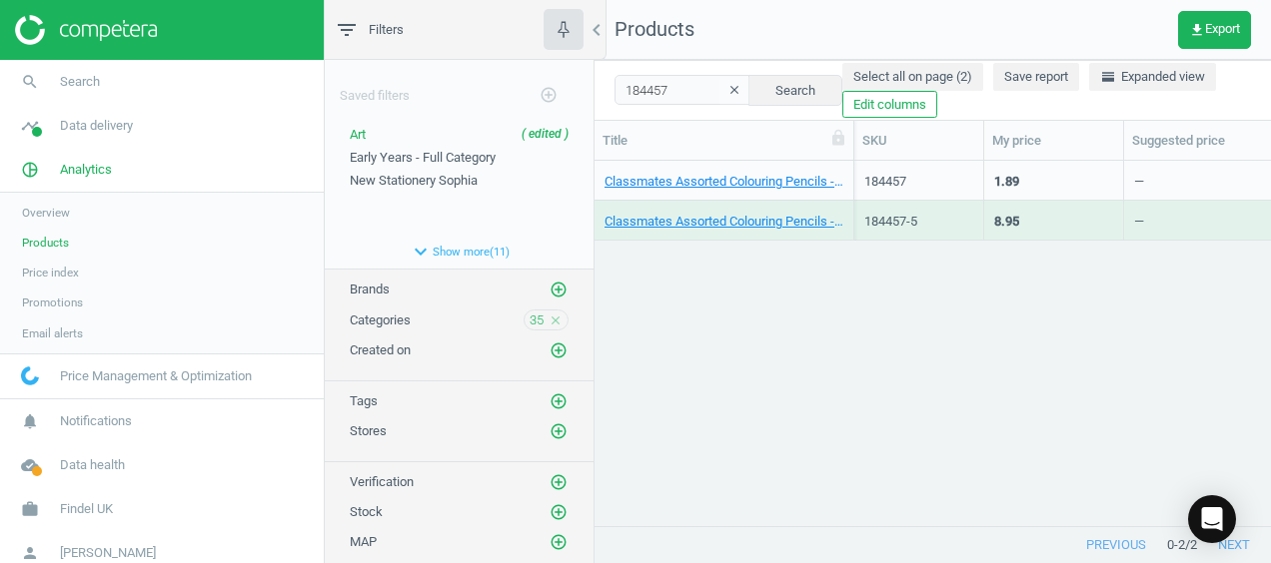
click at [917, 384] on div "Classmates Assorted Colouring Pencils - Pack of 12 12 Pack 184457 1.89 — 0 arro…" at bounding box center [932, 336] width 676 height 351
